Goal: Book appointment/travel/reservation

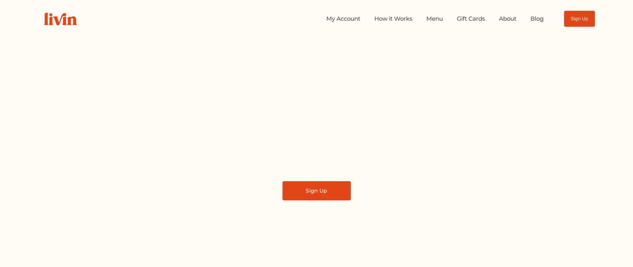
click at [353, 17] on link "My Account" at bounding box center [344, 19] width 34 height 12
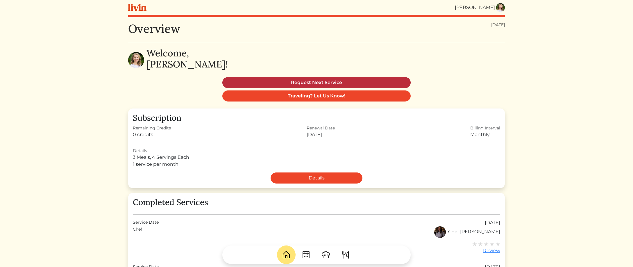
click at [312, 82] on link "Request Next Service" at bounding box center [317, 82] width 188 height 11
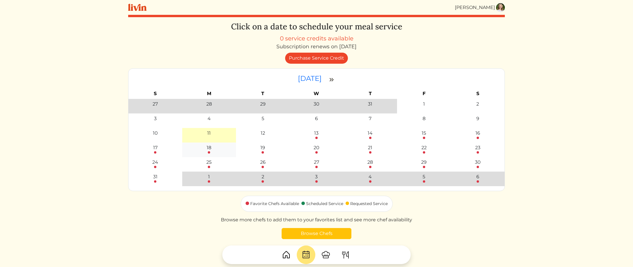
click at [209, 150] on div "18" at bounding box center [209, 147] width 5 height 7
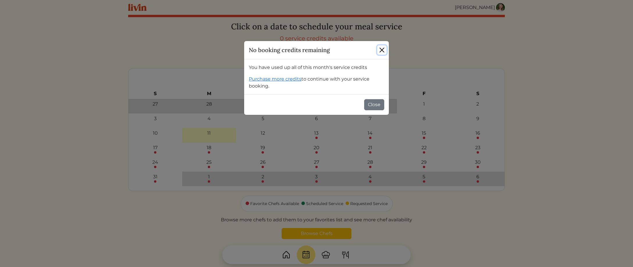
click at [384, 48] on button "Close" at bounding box center [382, 49] width 9 height 9
